Goal: Information Seeking & Learning: Learn about a topic

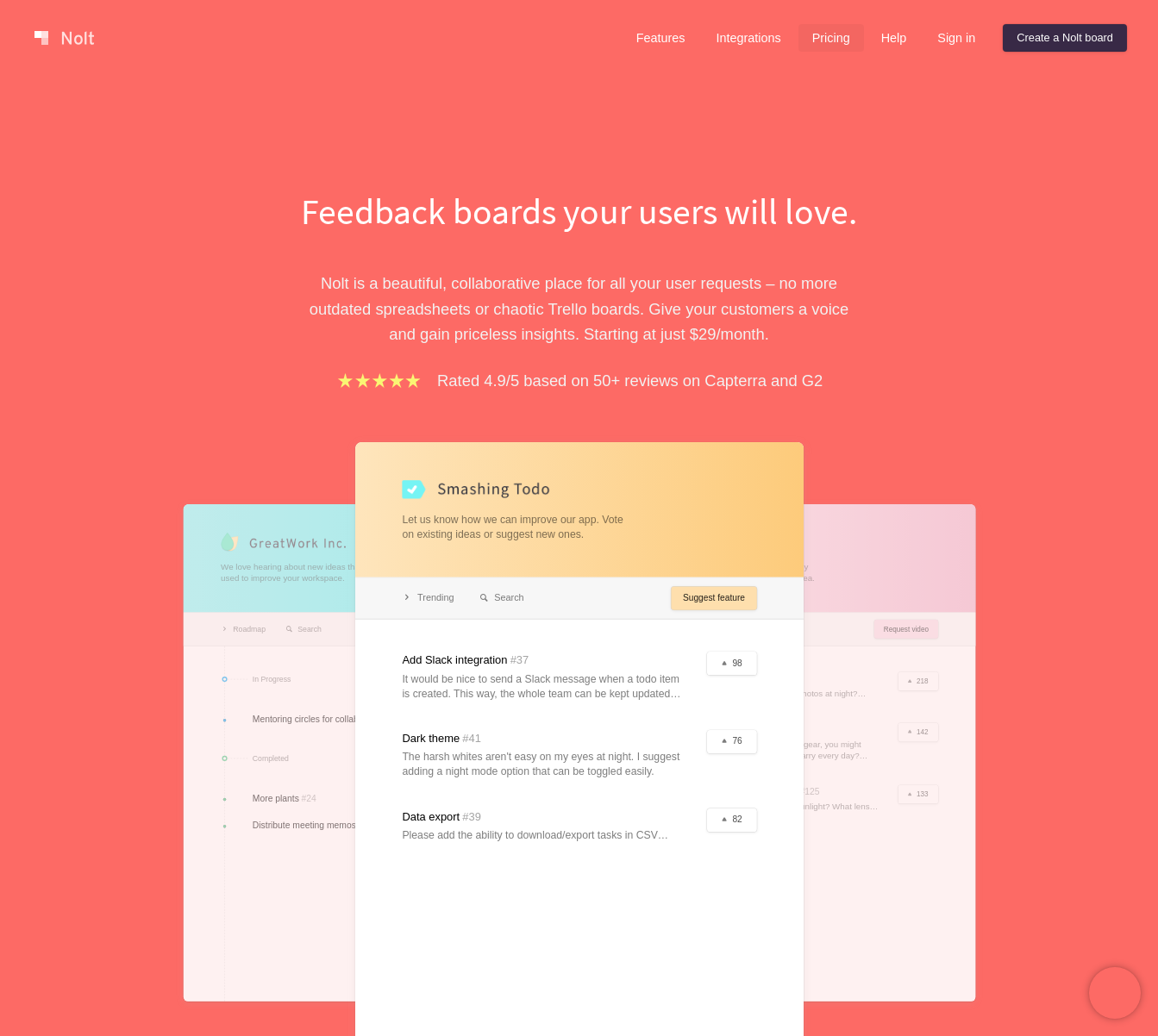
click at [814, 31] on link "Pricing" at bounding box center [831, 38] width 65 height 28
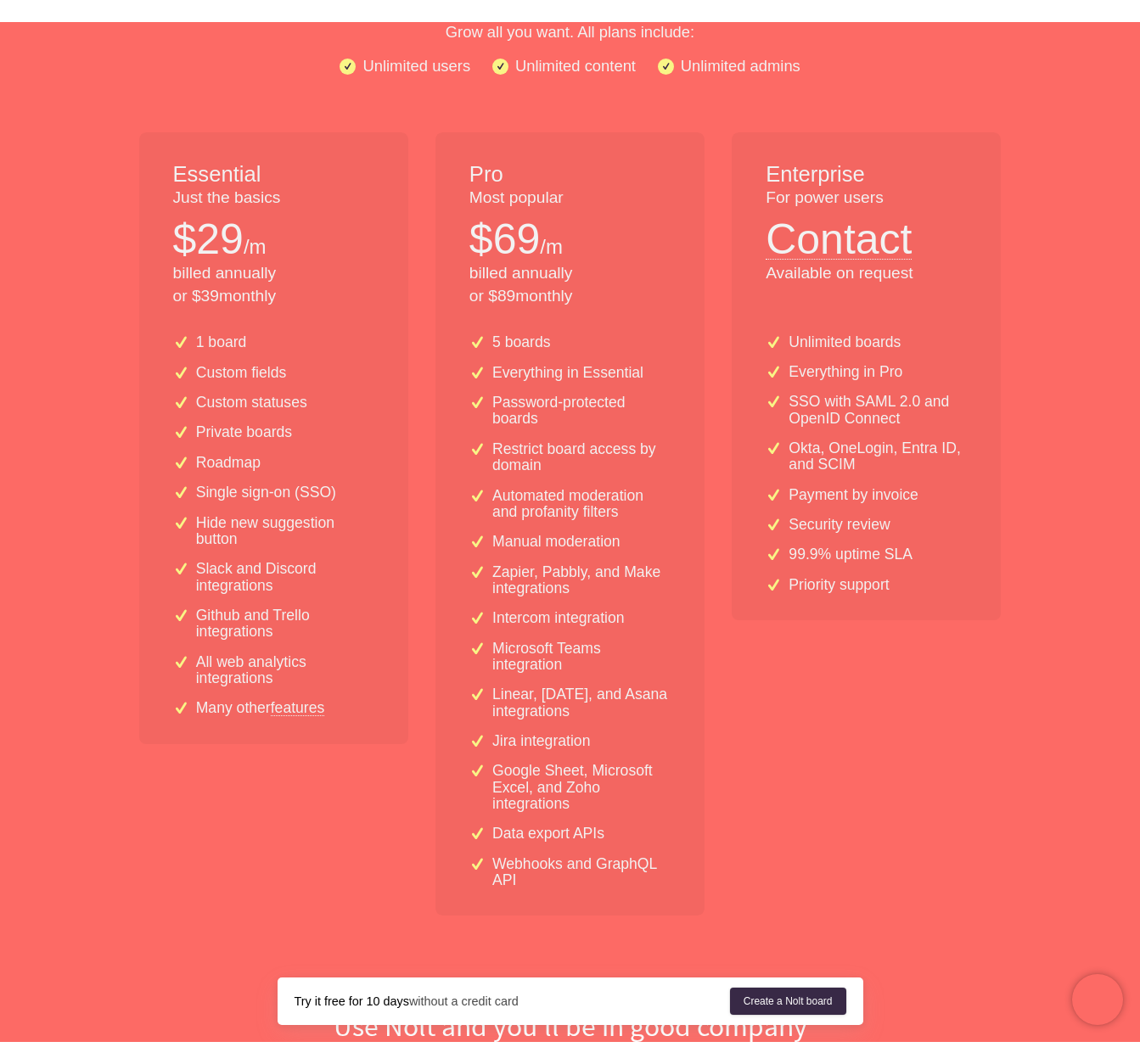
scroll to position [610, 0]
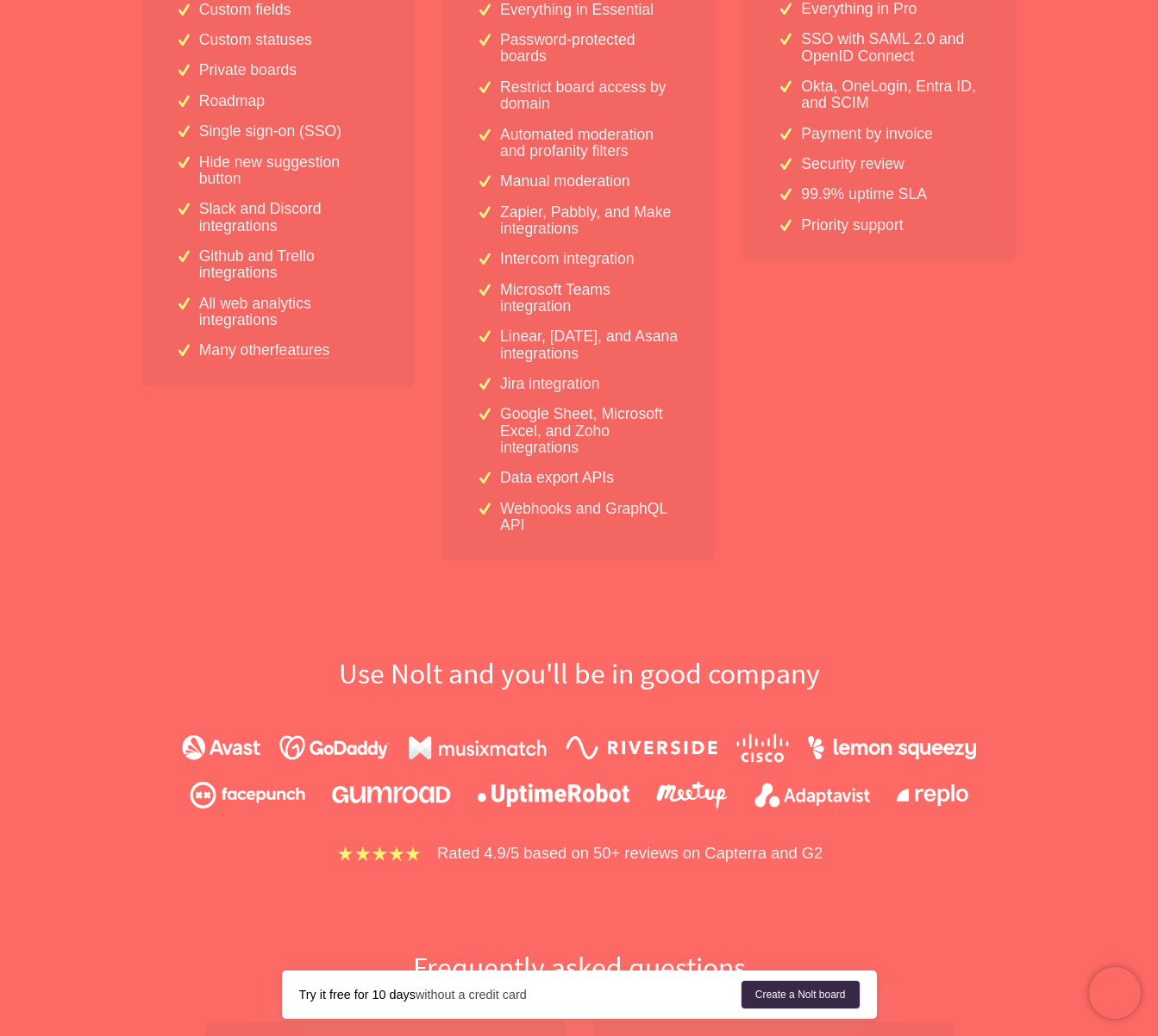
click at [360, 664] on h2 "Use Nolt and you'll be in good company" at bounding box center [579, 674] width 1103 height 38
drag, startPoint x: 355, startPoint y: 666, endPoint x: 451, endPoint y: 669, distance: 96.0
click at [451, 669] on h2 "Use Nolt and you'll be in good company" at bounding box center [579, 674] width 1103 height 38
click at [319, 696] on div "Use [PERSON_NAME] and you'll be in good company Rated 4.9/5 based on 50+ review…" at bounding box center [579, 761] width 1103 height 211
drag, startPoint x: 339, startPoint y: 677, endPoint x: 445, endPoint y: 662, distance: 107.1
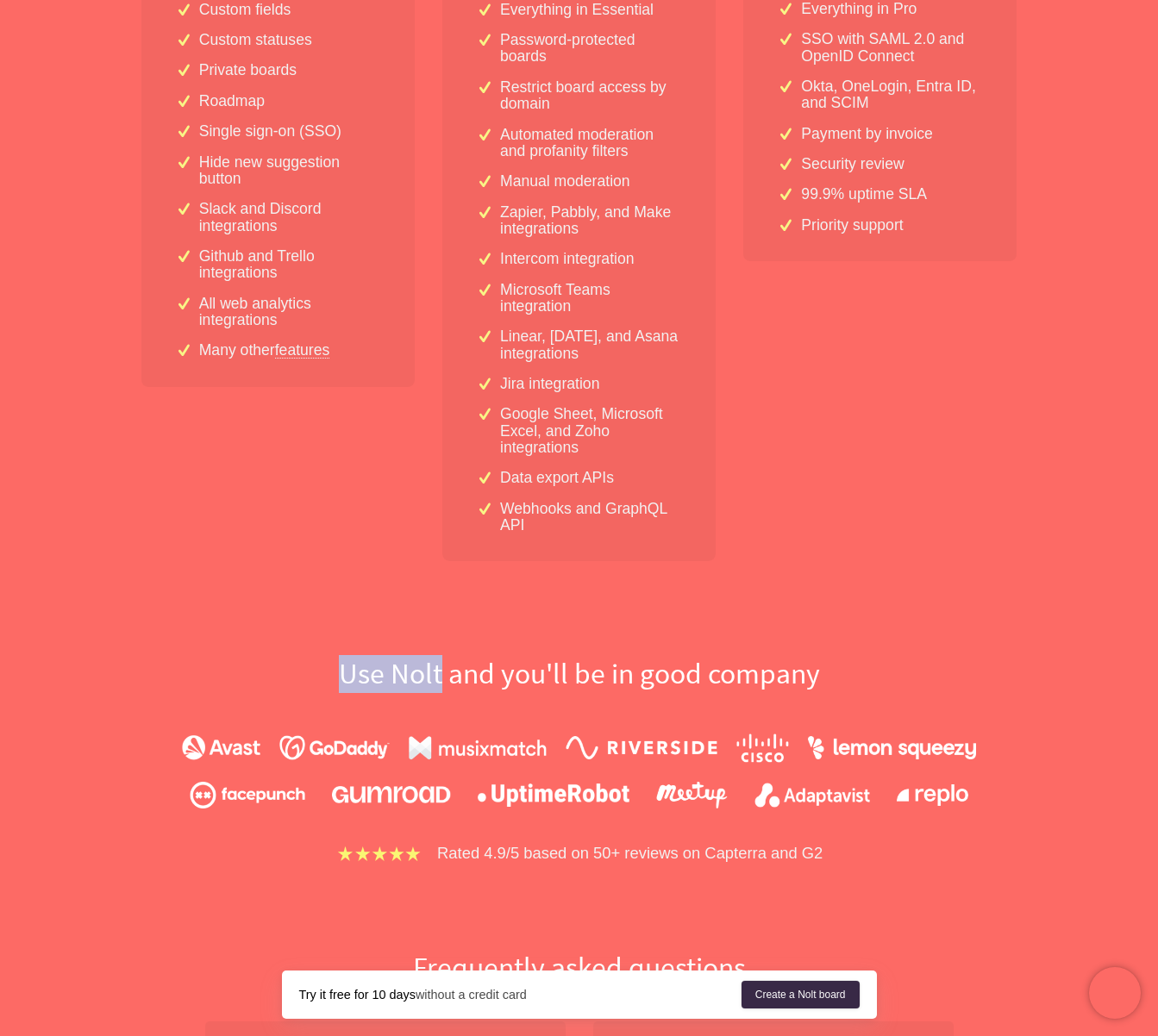
click at [445, 662] on h2 "Use Nolt and you'll be in good company" at bounding box center [579, 674] width 1103 height 38
